Goal: Task Accomplishment & Management: Use online tool/utility

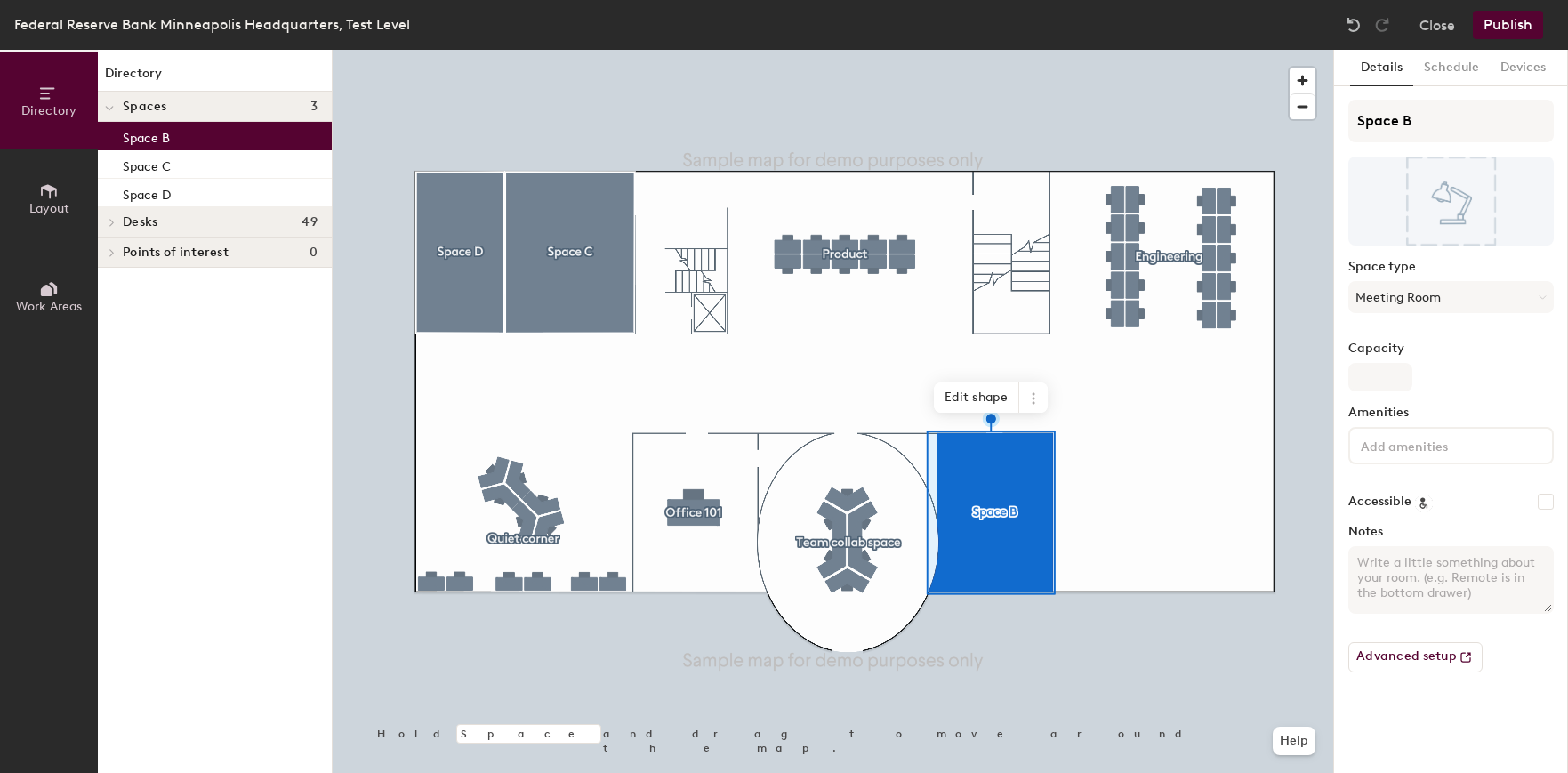
click at [1237, 50] on div at bounding box center [832, 50] width 1001 height 0
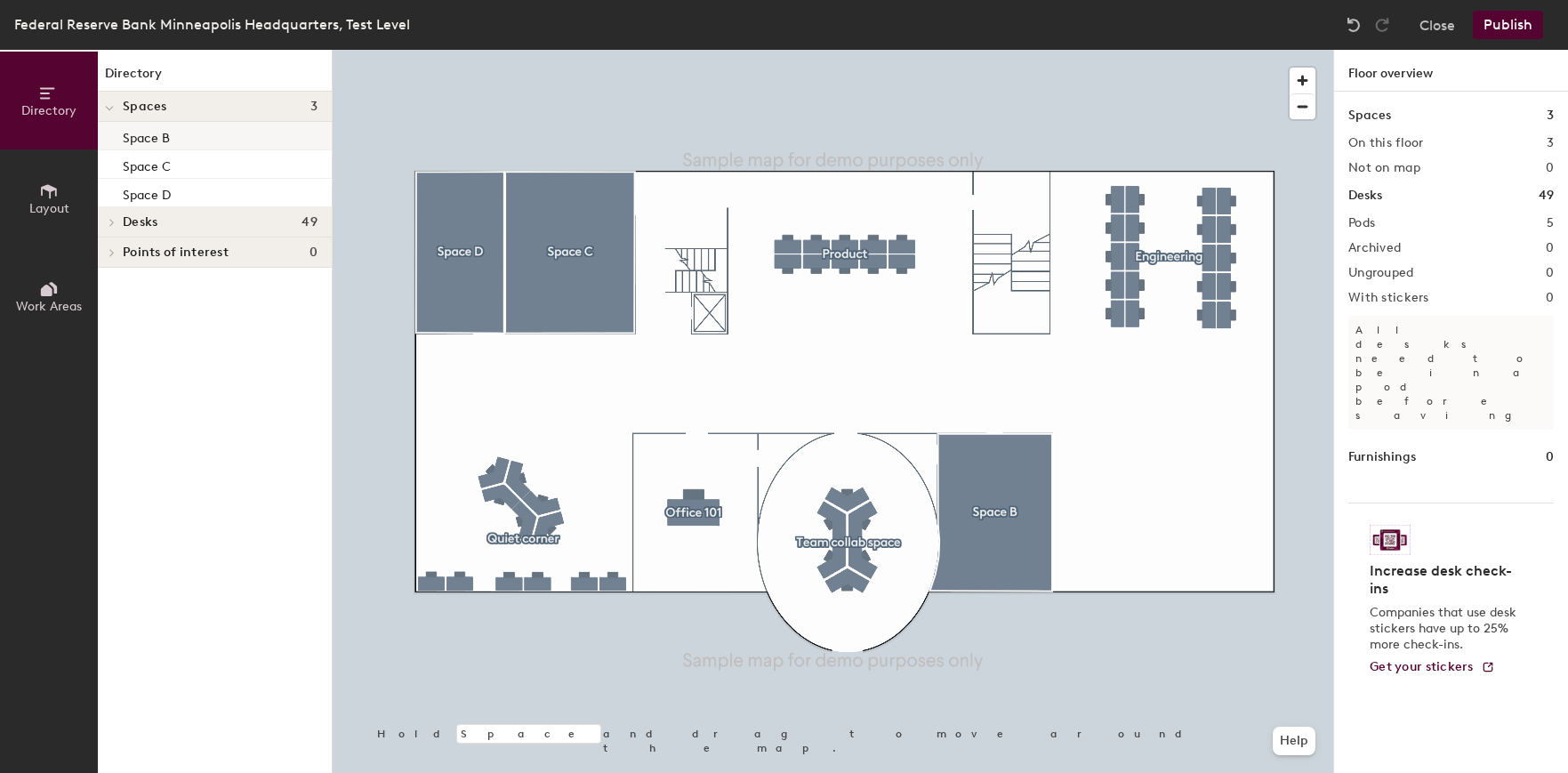
drag, startPoint x: 298, startPoint y: 114, endPoint x: 205, endPoint y: 146, distance: 98.4
click at [205, 146] on div "Space B" at bounding box center [215, 137] width 234 height 29
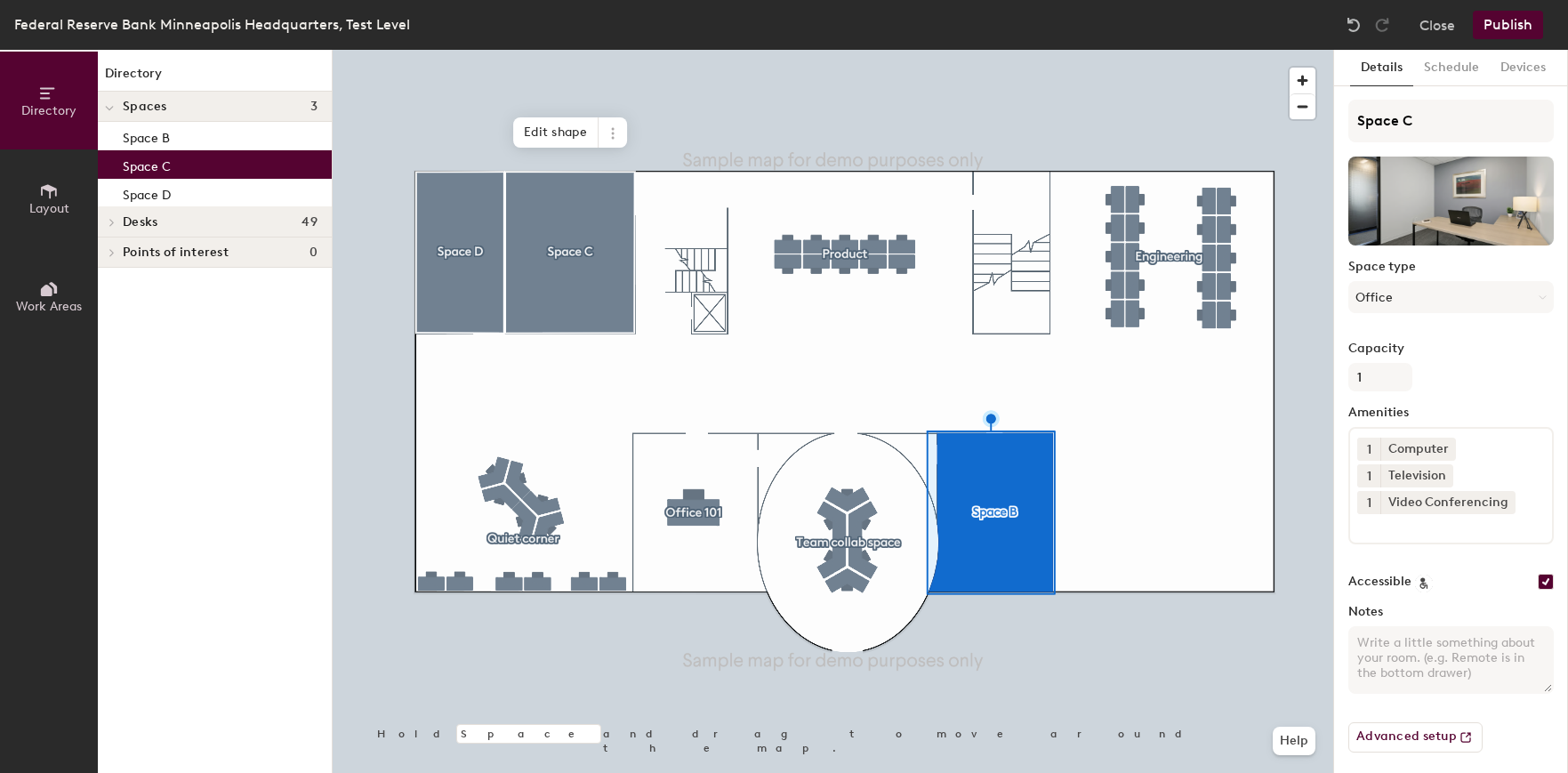
click at [206, 175] on div "Space C" at bounding box center [215, 165] width 234 height 29
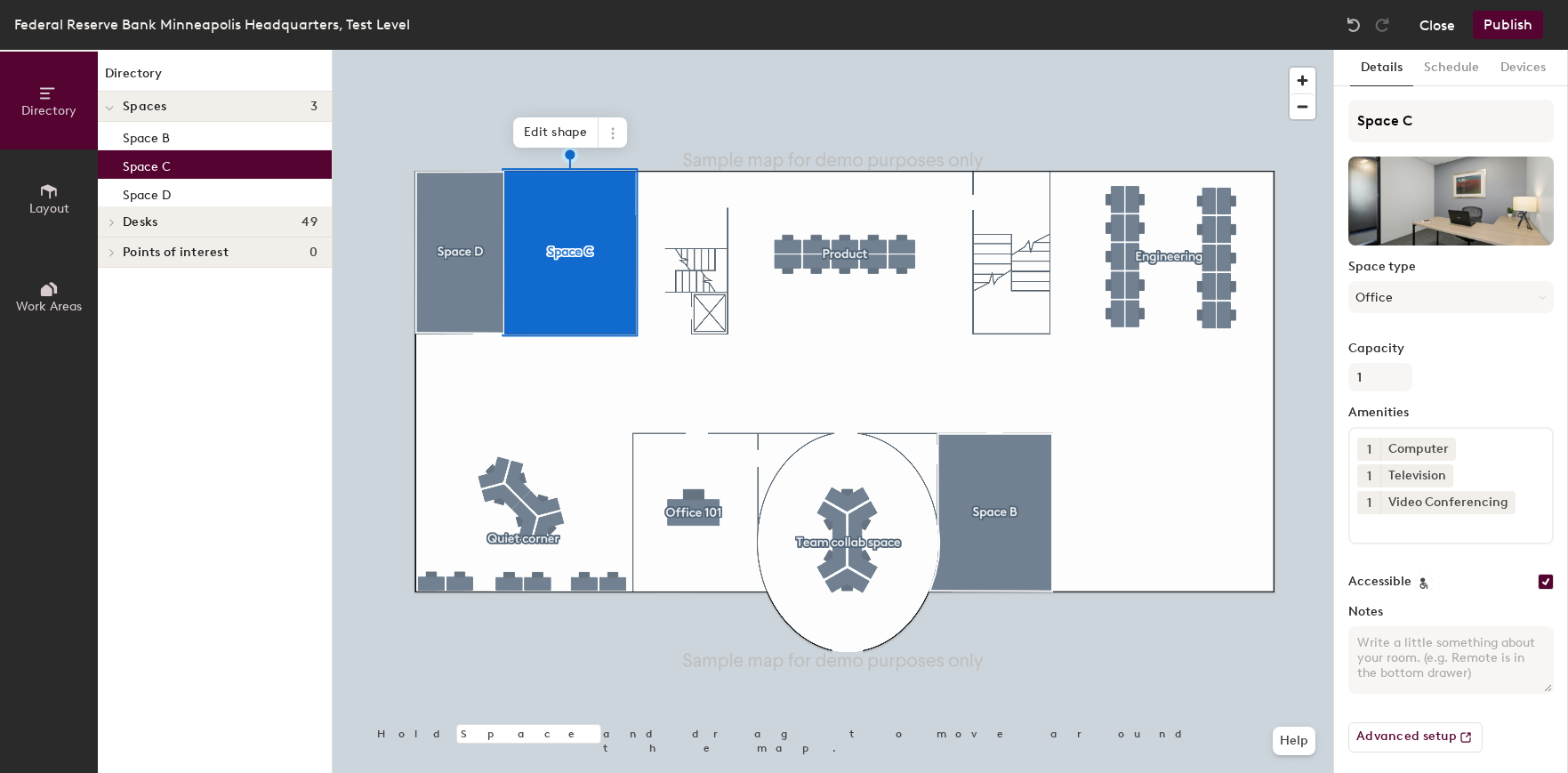
click at [1437, 21] on button "Close" at bounding box center [1437, 25] width 36 height 29
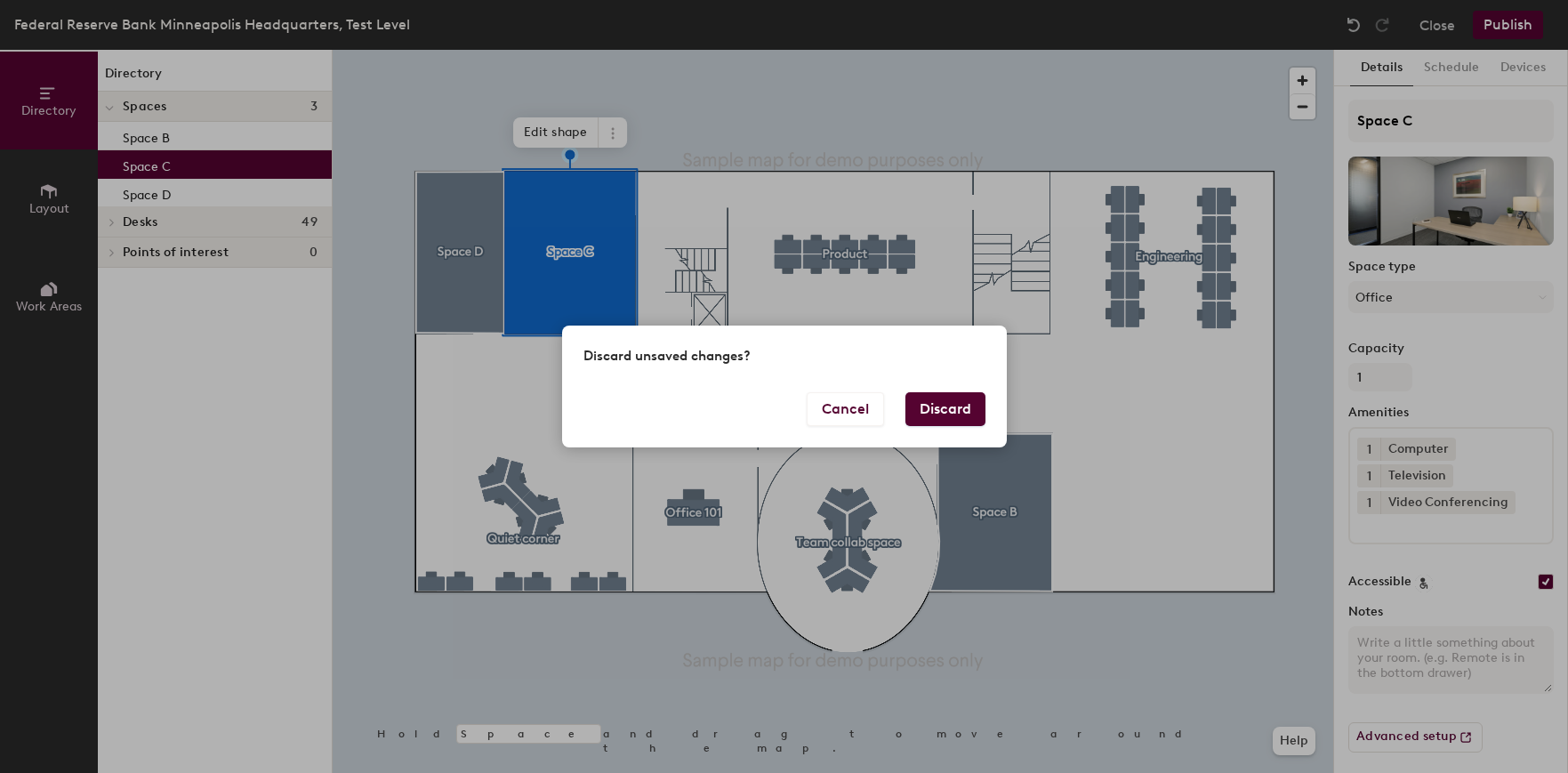
click at [943, 415] on button "Discard" at bounding box center [945, 408] width 80 height 34
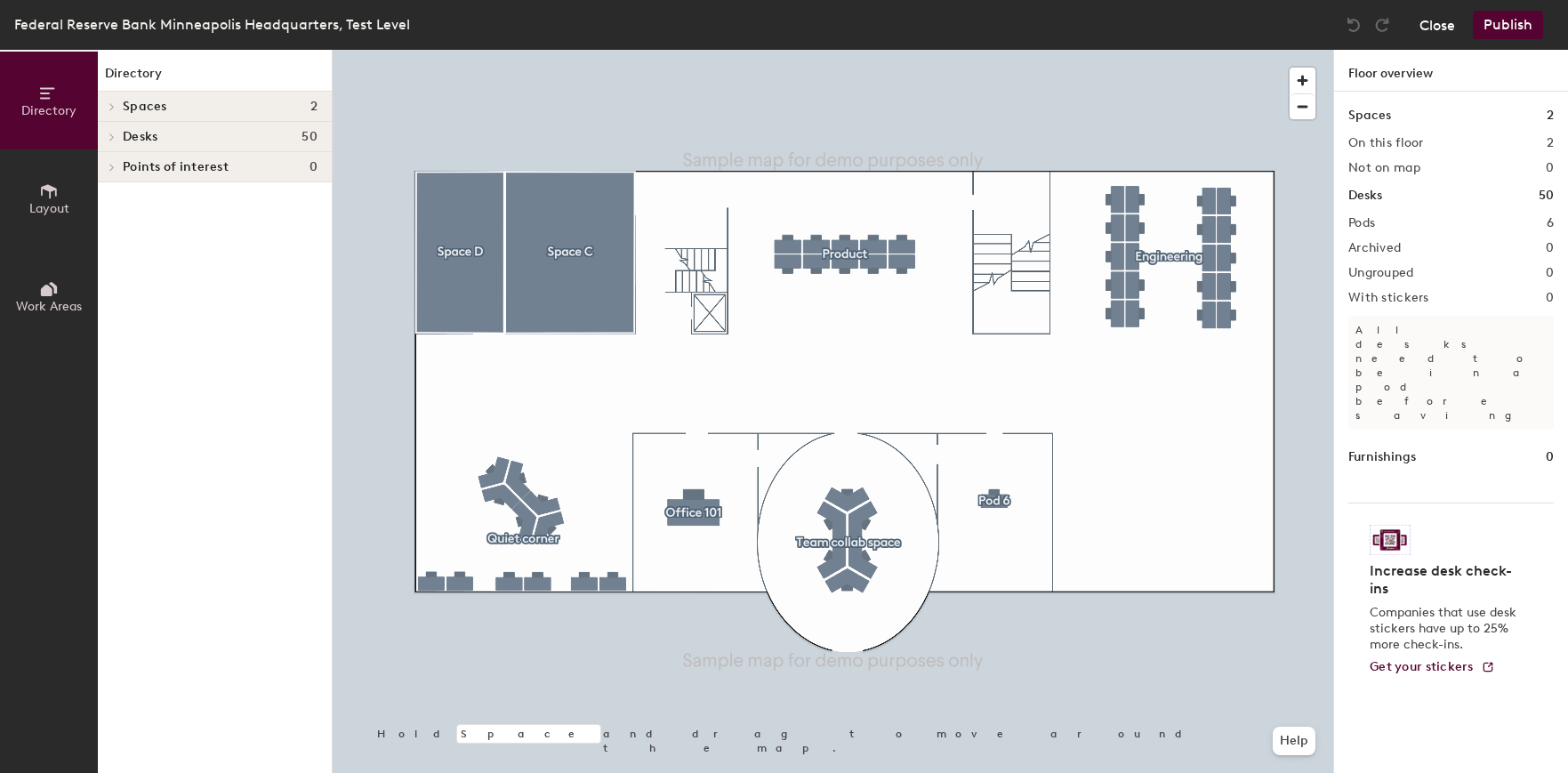
click at [1423, 32] on button "Close" at bounding box center [1437, 25] width 36 height 29
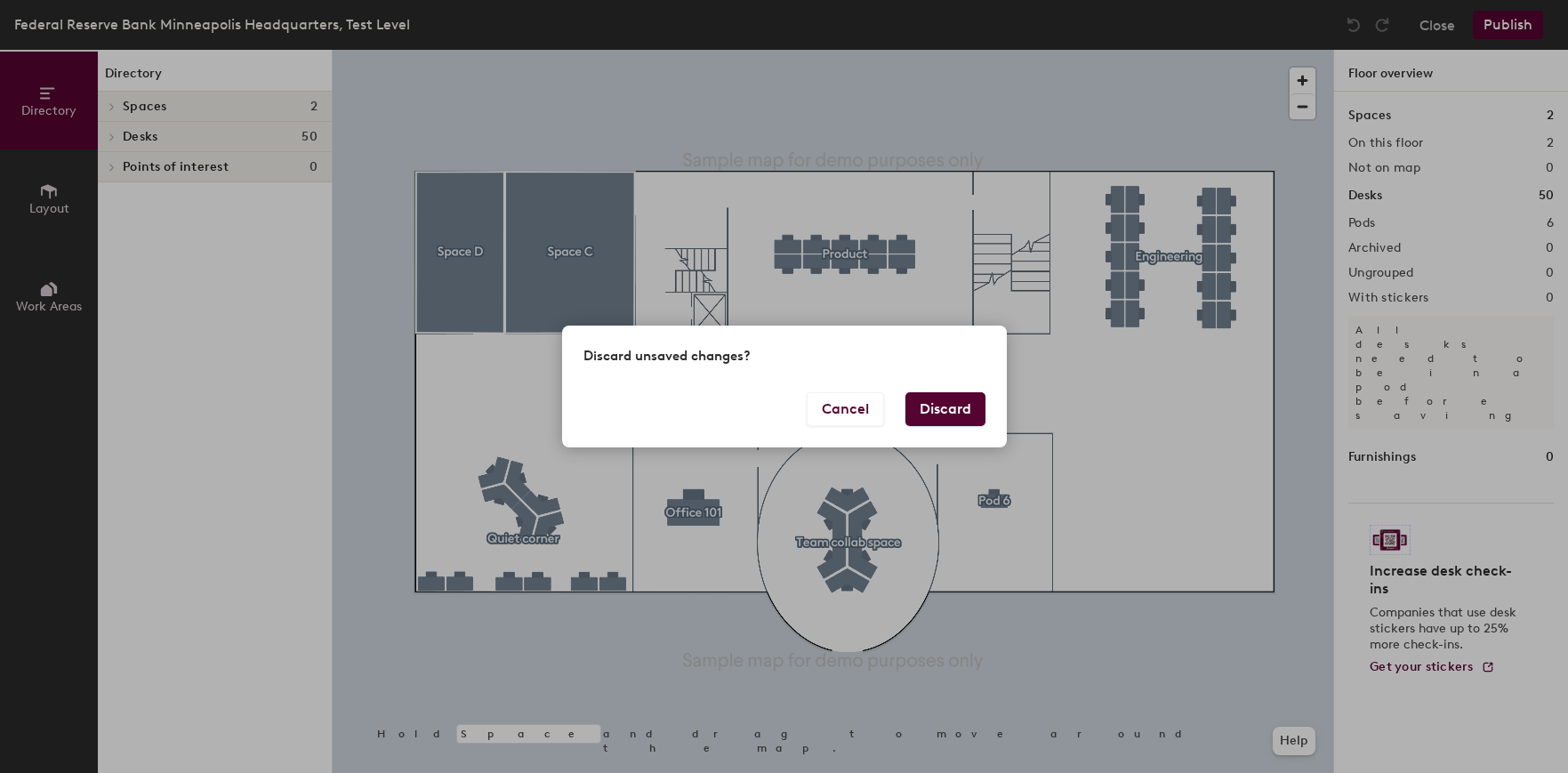
click at [940, 401] on button "Discard" at bounding box center [945, 408] width 80 height 34
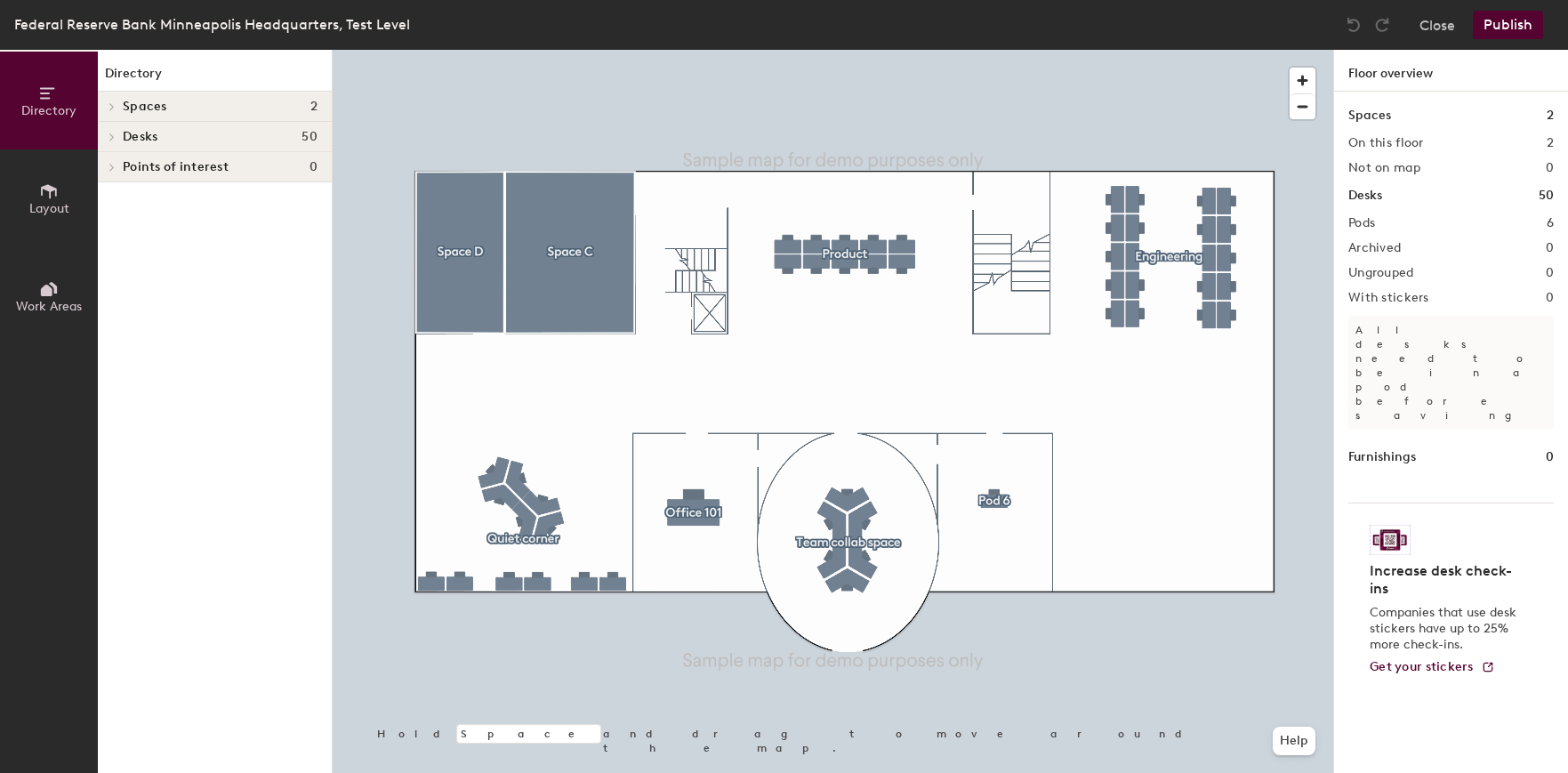
click at [112, 111] on div at bounding box center [110, 106] width 23 height 29
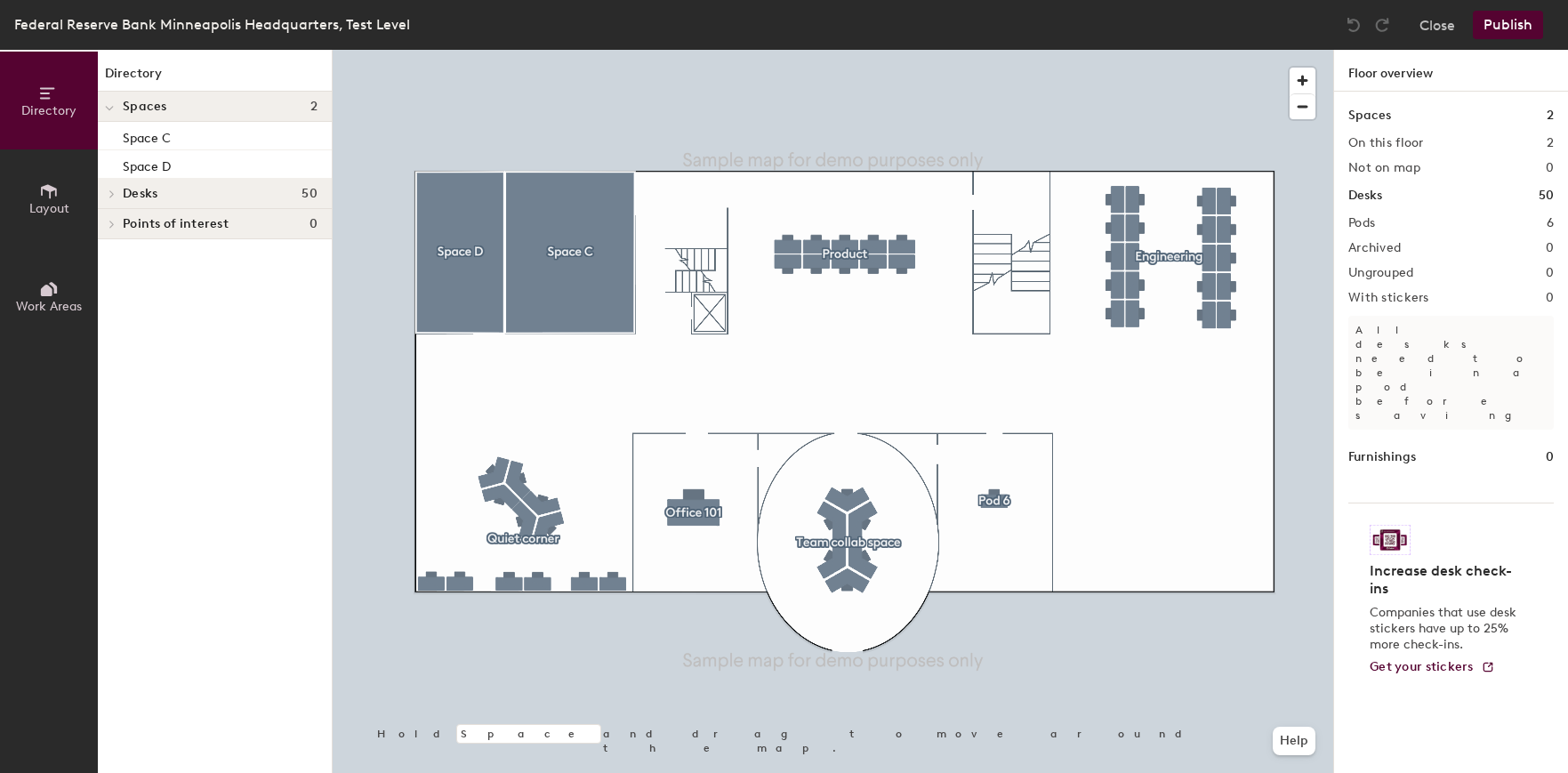
click at [112, 111] on icon at bounding box center [109, 108] width 9 height 7
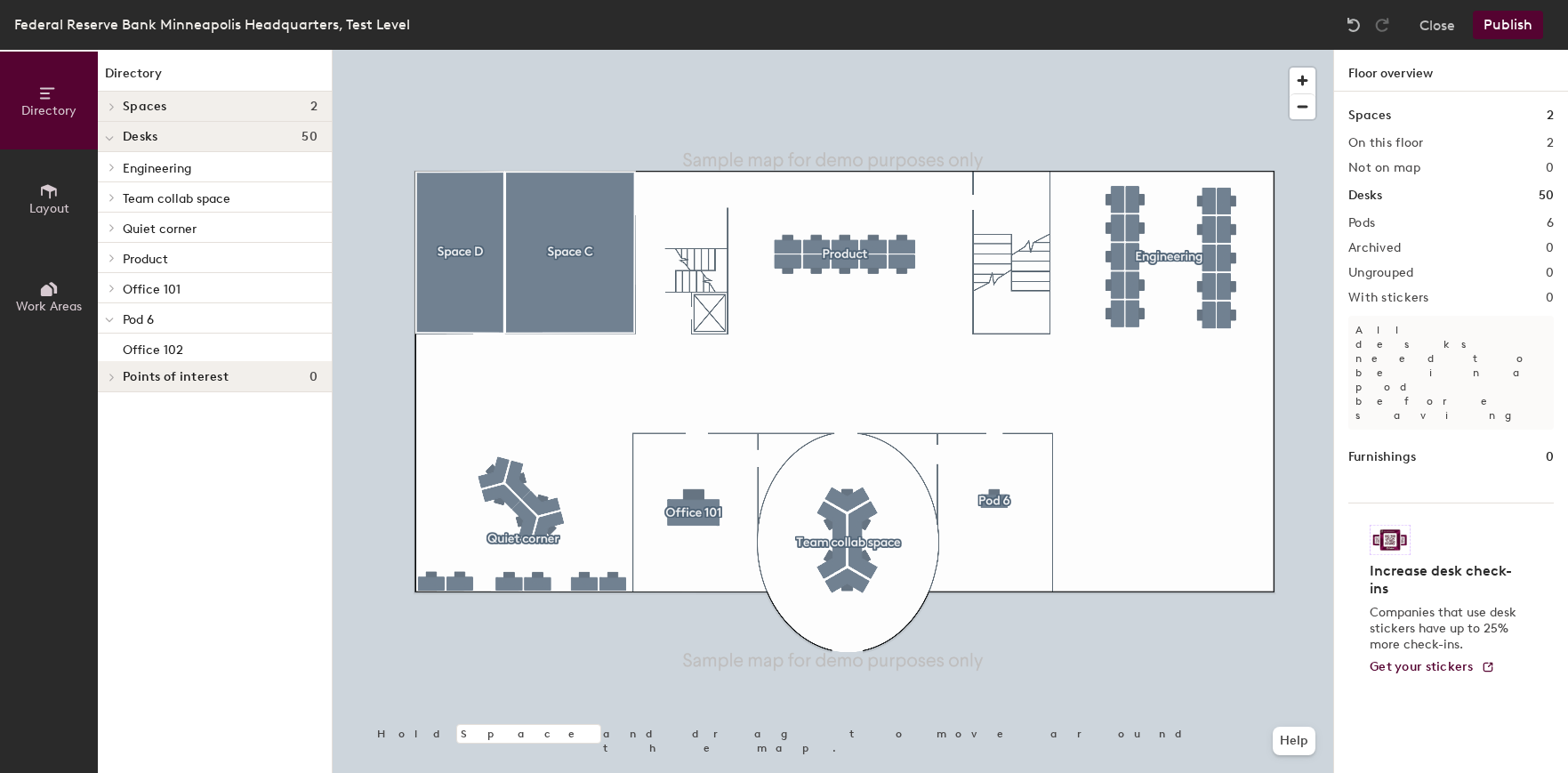
click at [1544, 73] on h1 "Floor overview" at bounding box center [1450, 70] width 234 height 41
click at [1369, 197] on h1 "Desks" at bounding box center [1365, 195] width 34 height 19
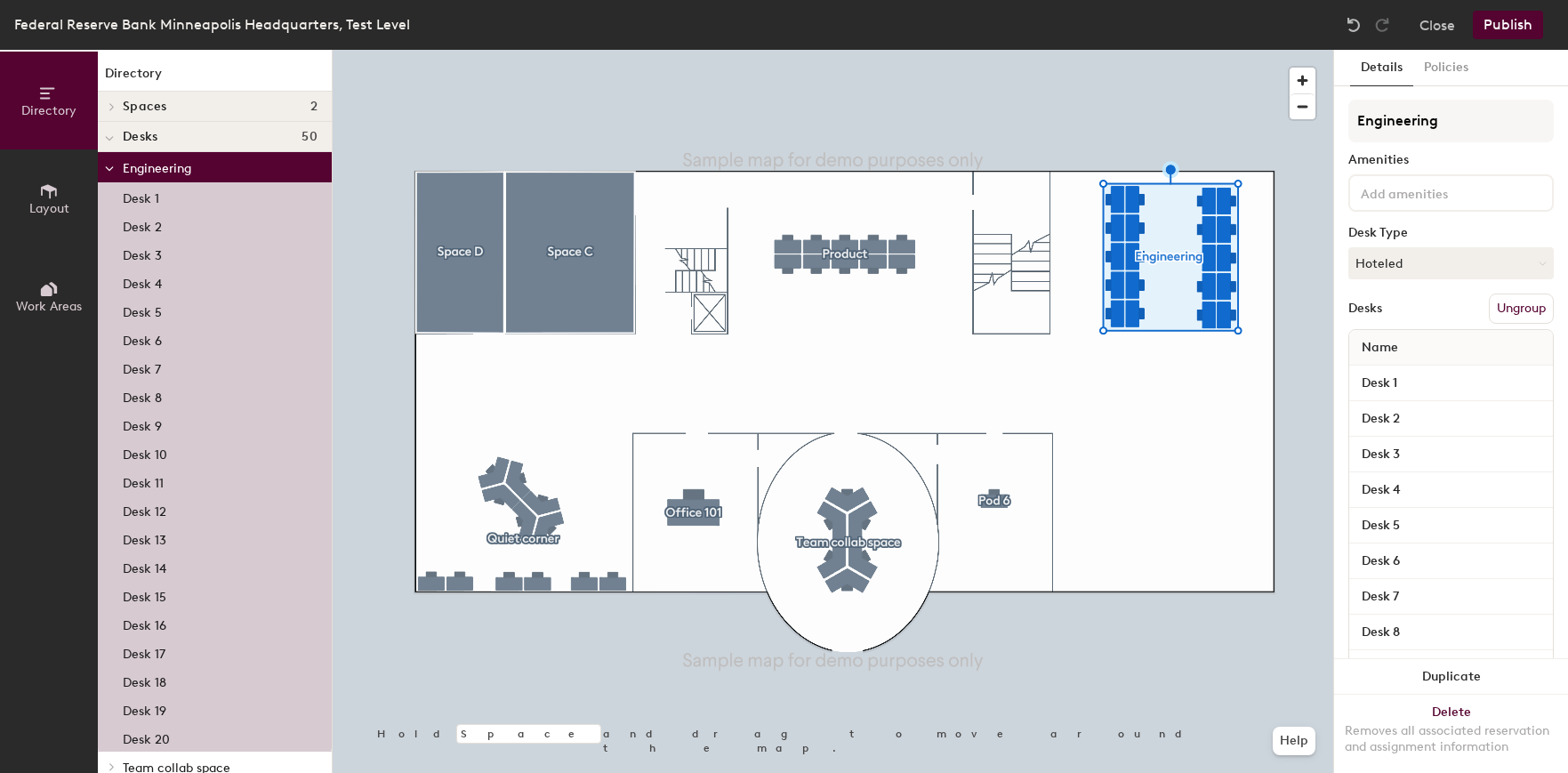
click at [485, 50] on div at bounding box center [832, 50] width 1001 height 0
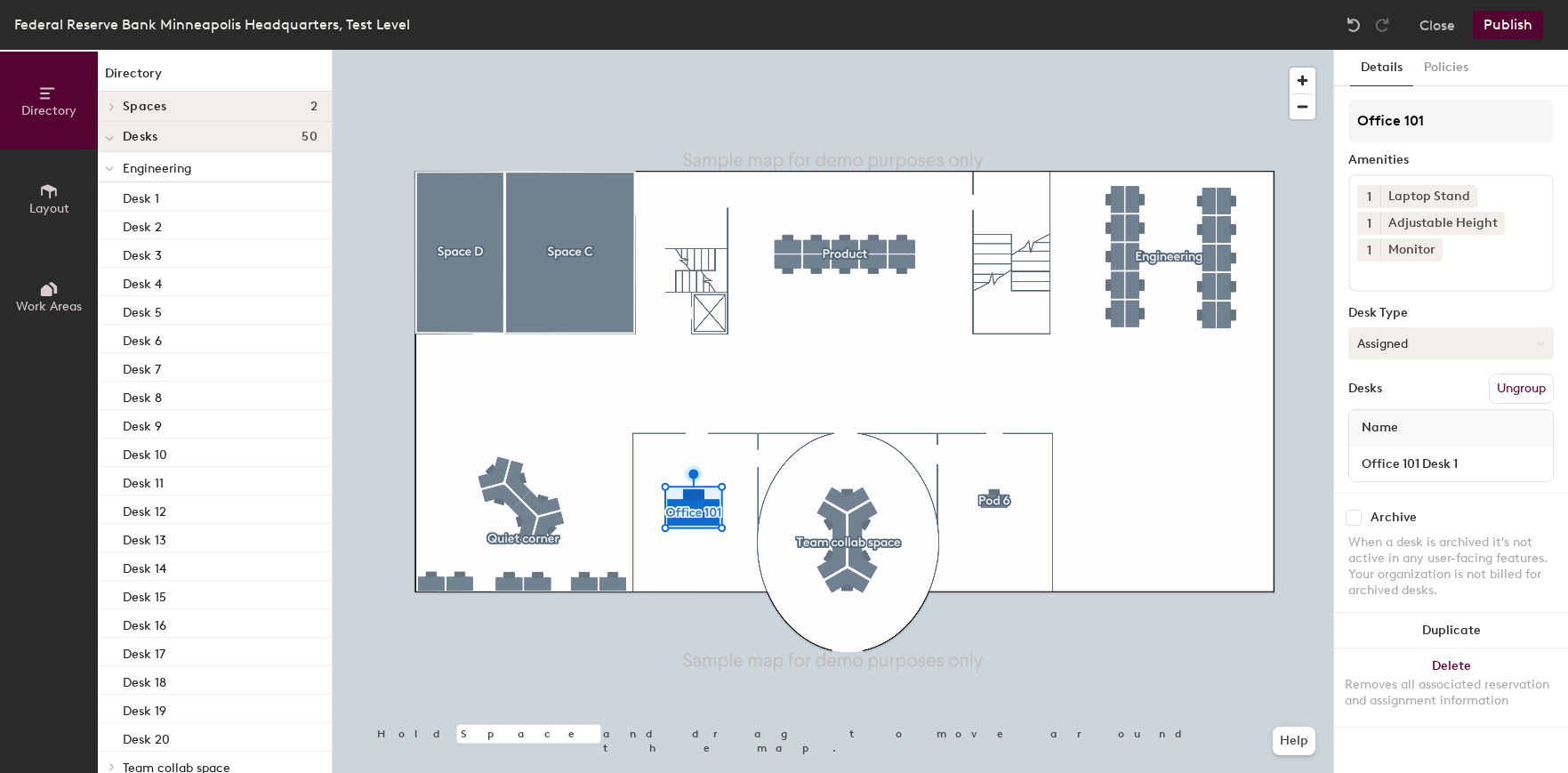
click at [1486, 331] on button "Assigned" at bounding box center [1450, 343] width 205 height 32
click at [1525, 345] on button "Assigned" at bounding box center [1450, 343] width 205 height 32
click at [40, 200] on icon at bounding box center [49, 191] width 19 height 19
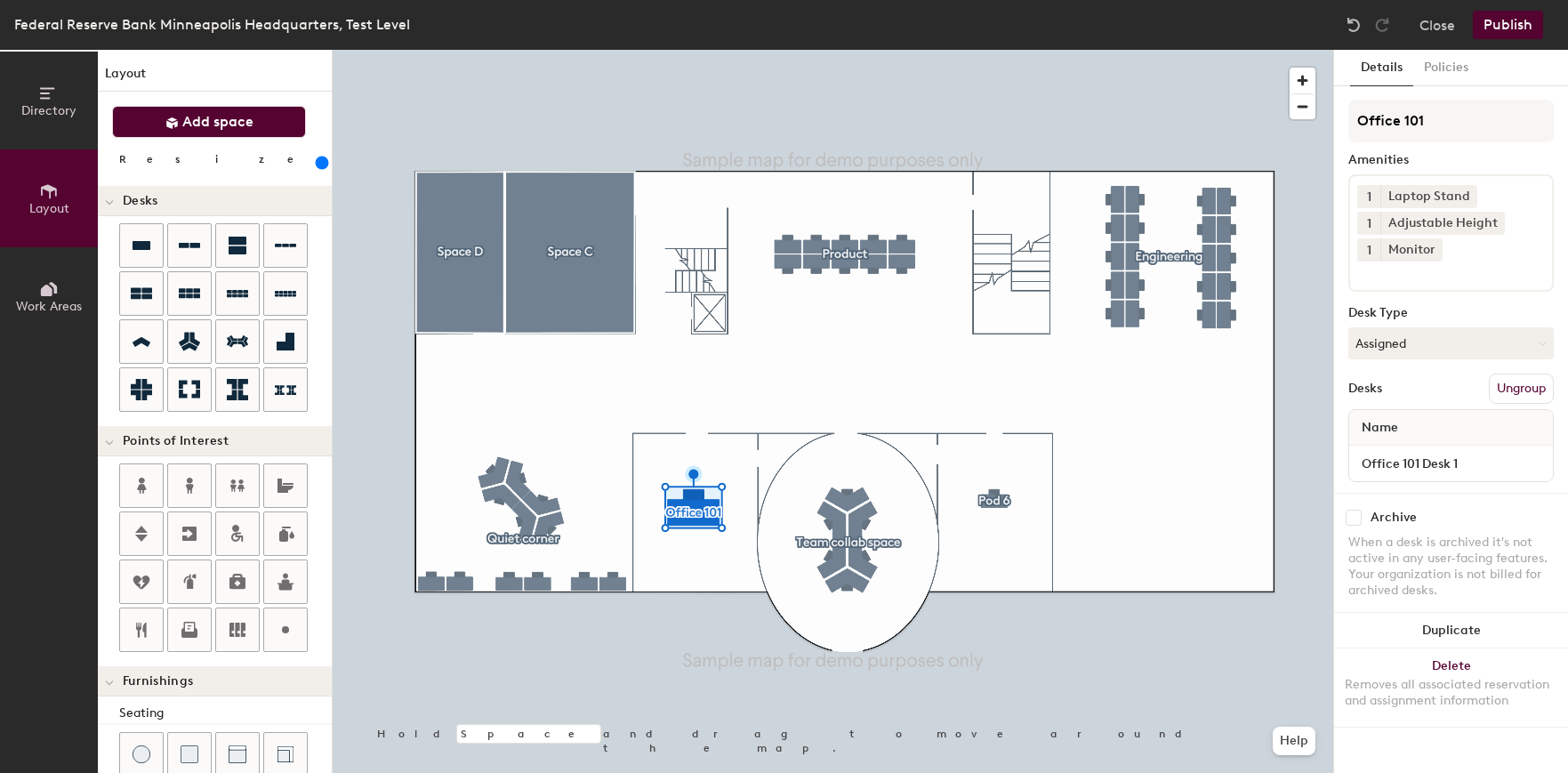
click at [216, 125] on span "Add space" at bounding box center [218, 121] width 71 height 17
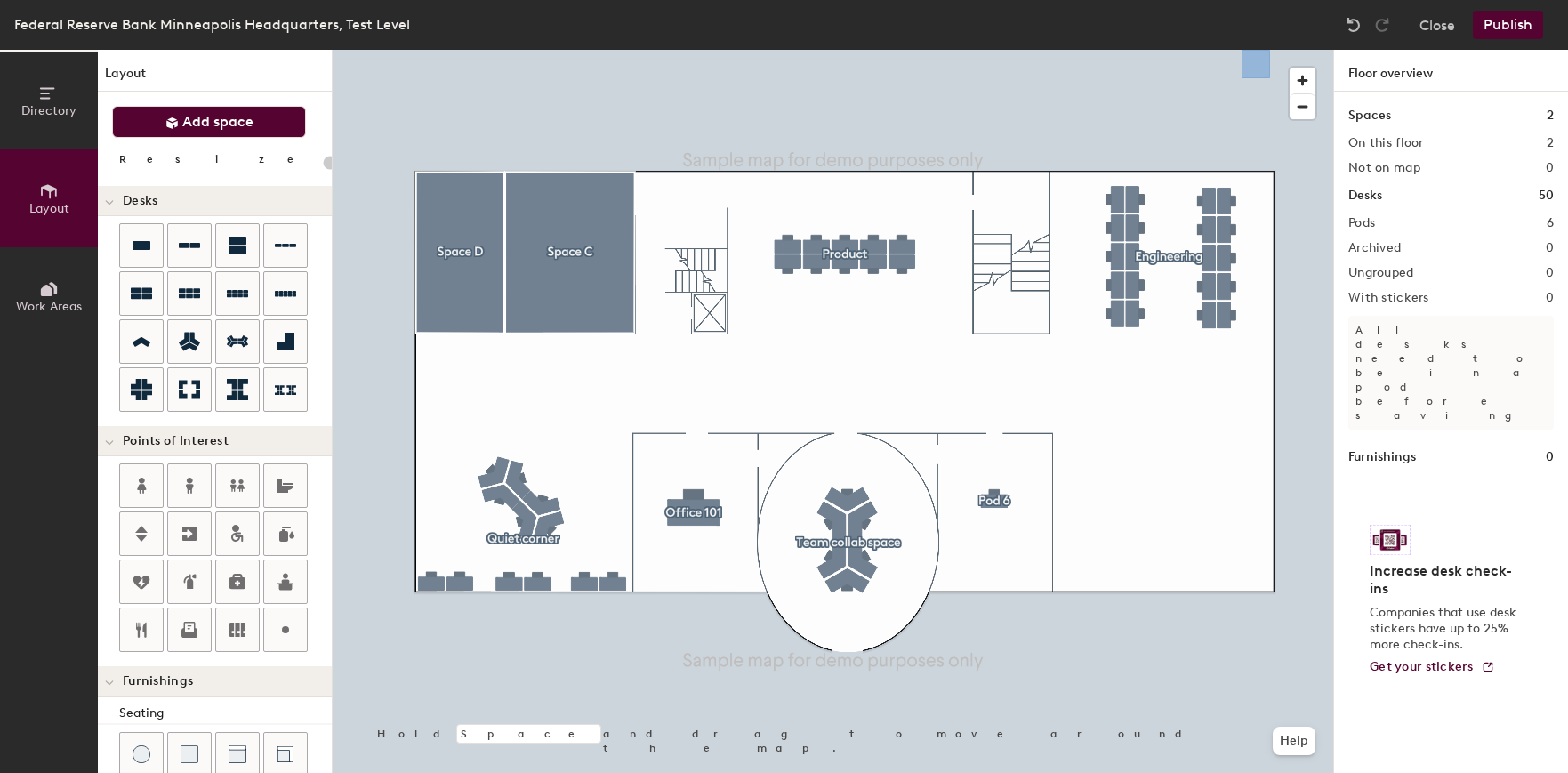
click at [1426, 10] on div "Federal Reserve Bank Minneapolis Headquarters, Test Level Close Publish" at bounding box center [784, 25] width 1568 height 50
click at [1436, 33] on button "Close" at bounding box center [1437, 25] width 36 height 29
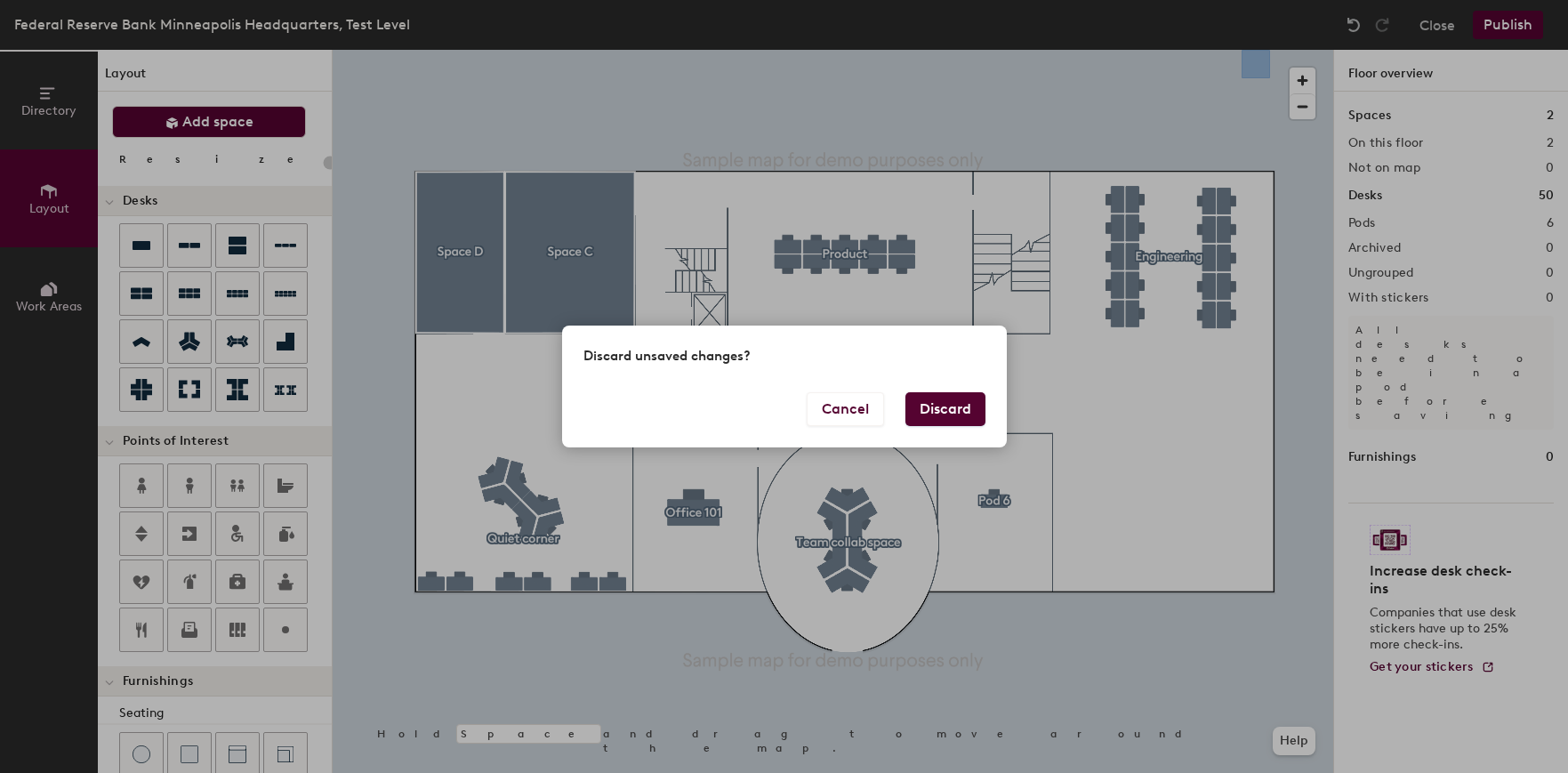
click at [950, 415] on button "Discard" at bounding box center [945, 408] width 80 height 34
type input "20"
